Goal: Information Seeking & Learning: Learn about a topic

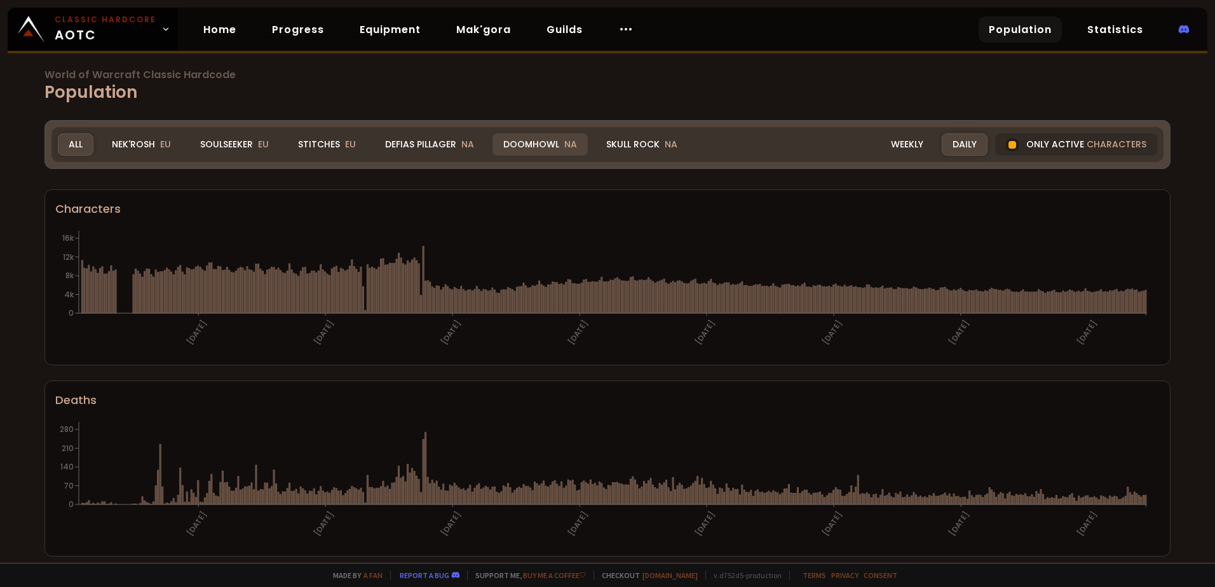
click at [529, 146] on div "Doomhowl NA" at bounding box center [539, 144] width 95 height 22
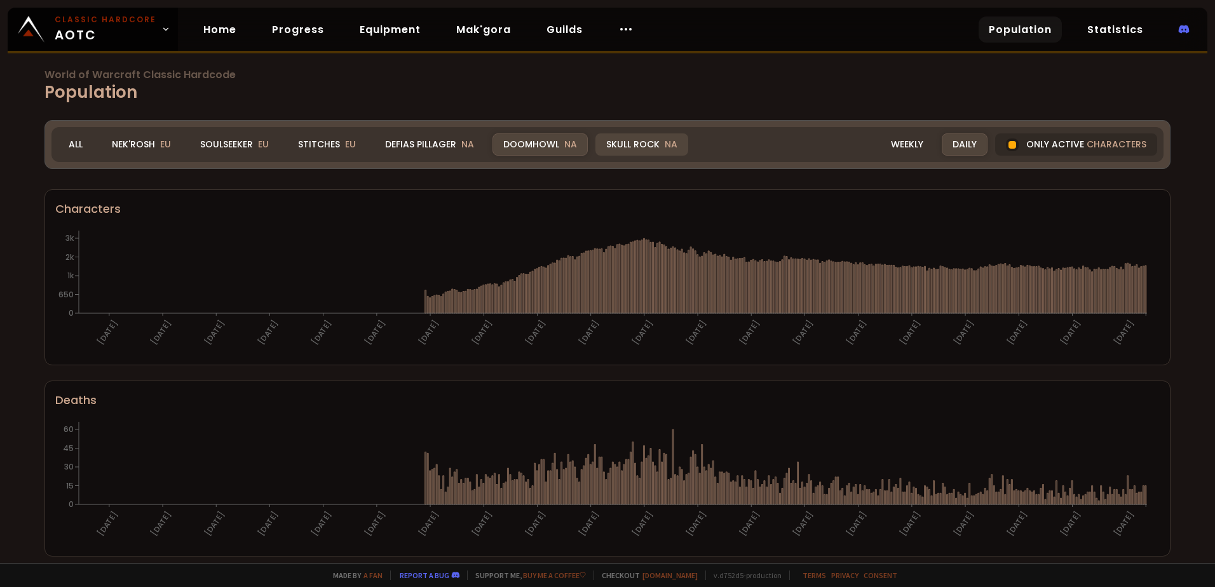
click at [665, 145] on span "NA" at bounding box center [671, 144] width 13 height 13
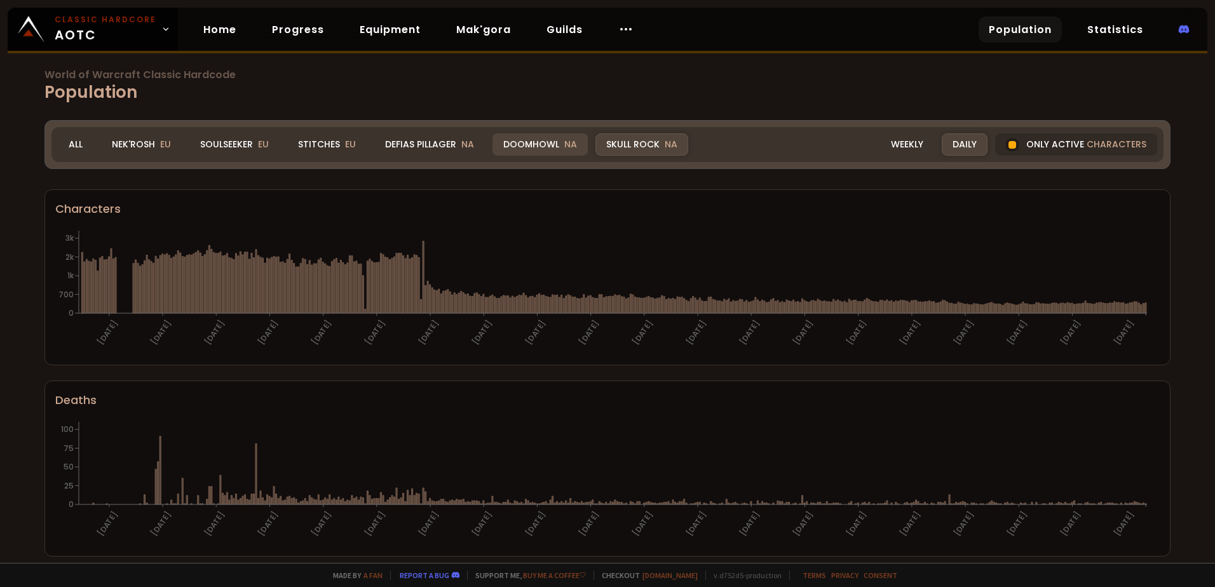
click at [564, 146] on span "NA" at bounding box center [570, 144] width 13 height 13
